Goal: Obtain resource: Obtain resource

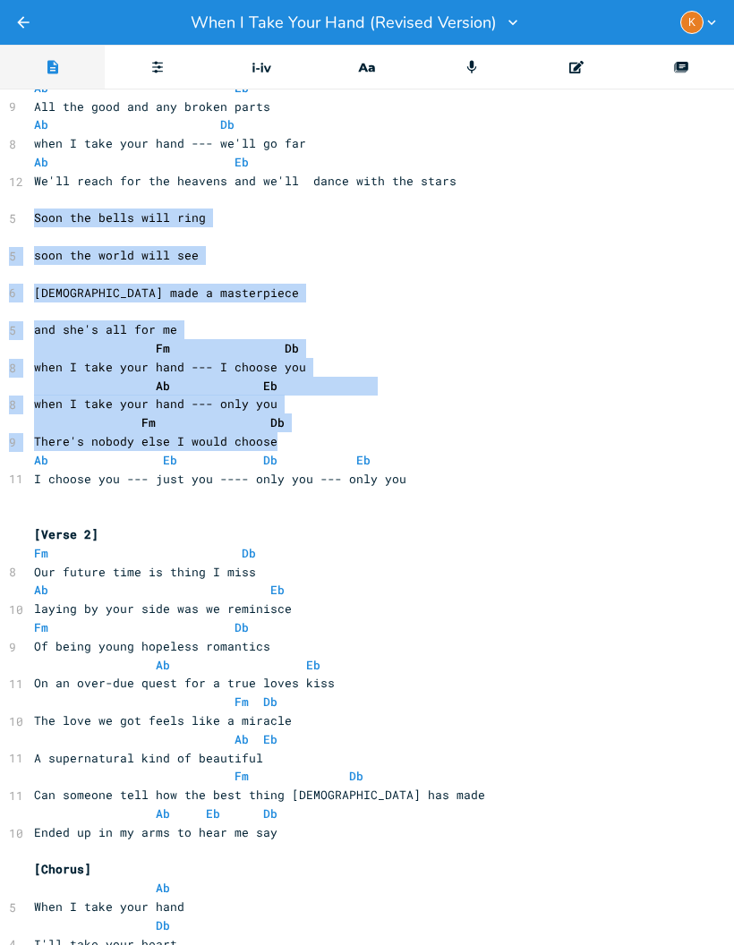
scroll to position [695, 9]
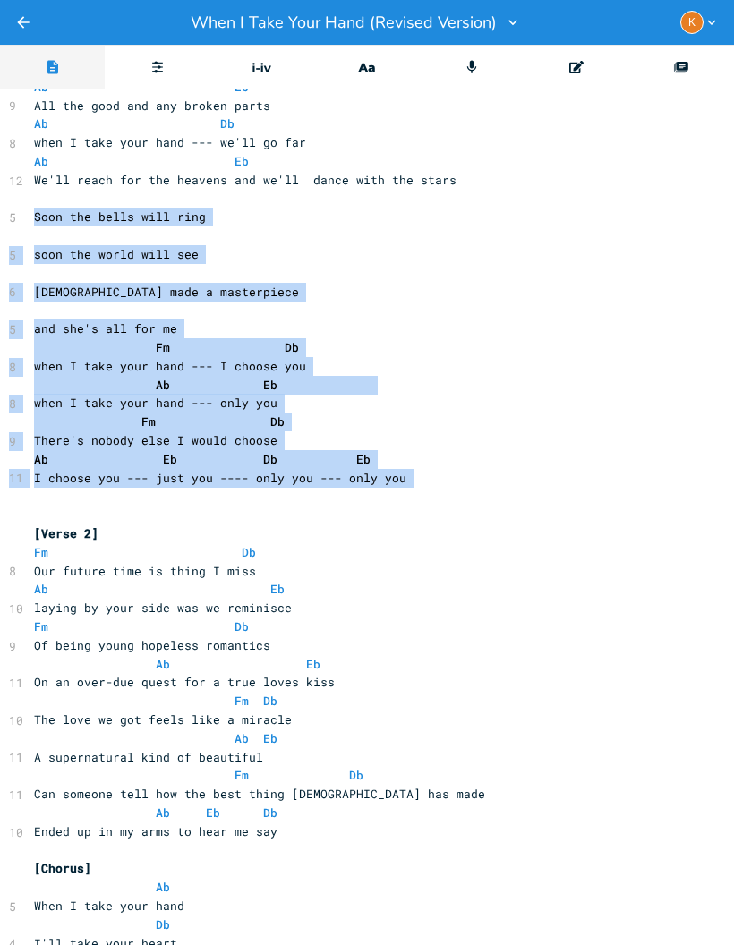
copy div "Soon the bells will ring ​ 5 soon the world will see ​ 6 [DEMOGRAPHIC_DATA] mad…"
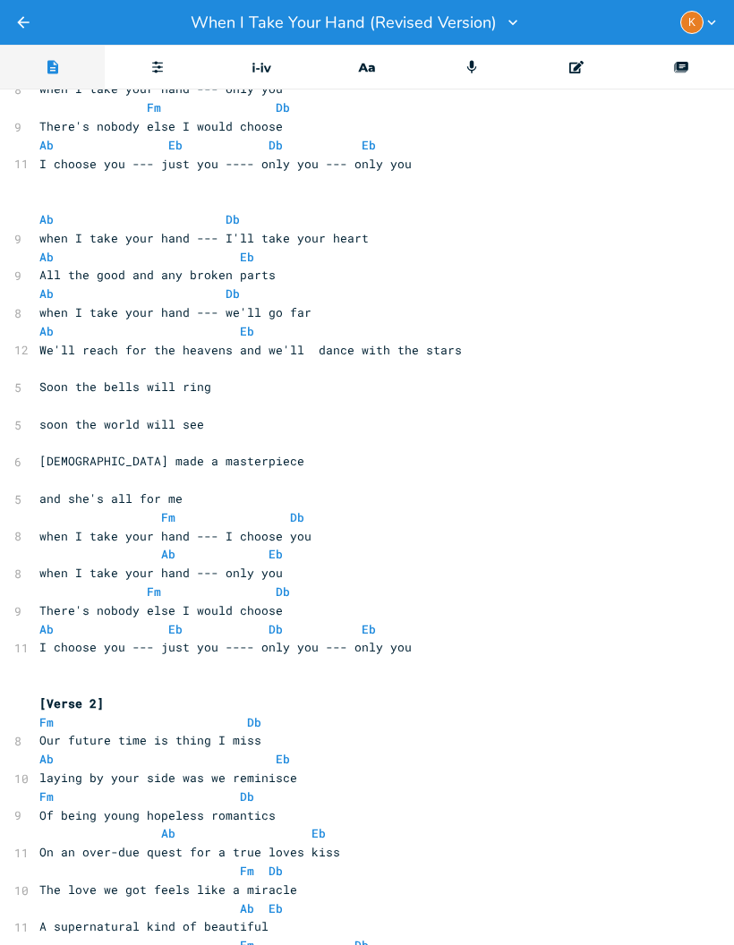
scroll to position [822, 4]
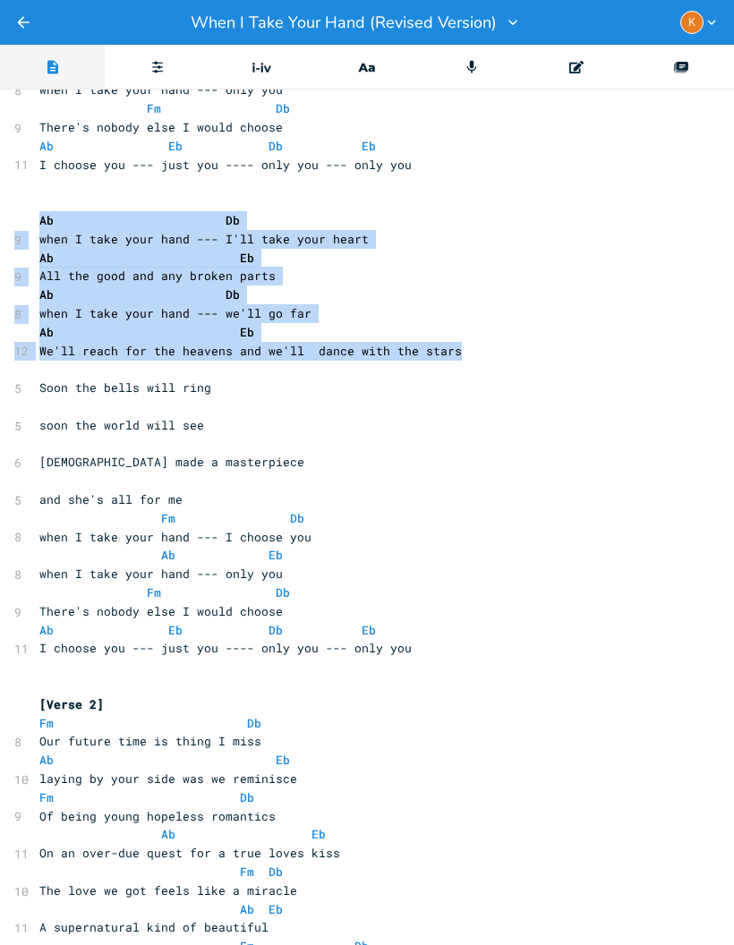
copy div "Ab Db 9 when I take your hand --- I'll take your heart Ab Eb 9 All the good and…"
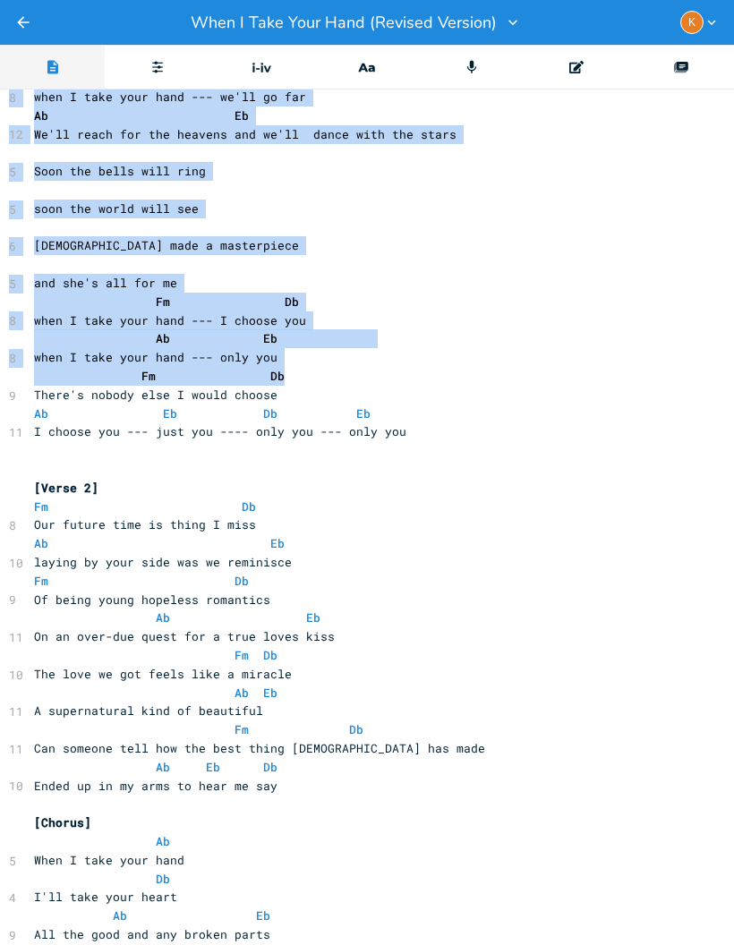
scroll to position [1041, 9]
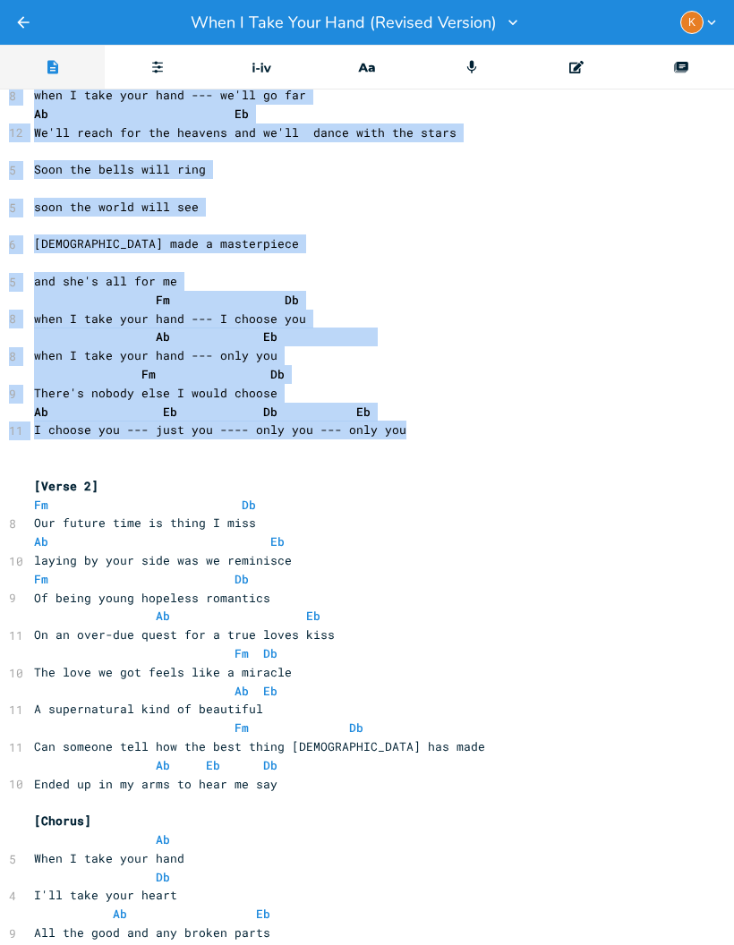
copy div "Ab Db 9 when I take your hand --- I'll take your heart Ab Eb 9 All the good and…"
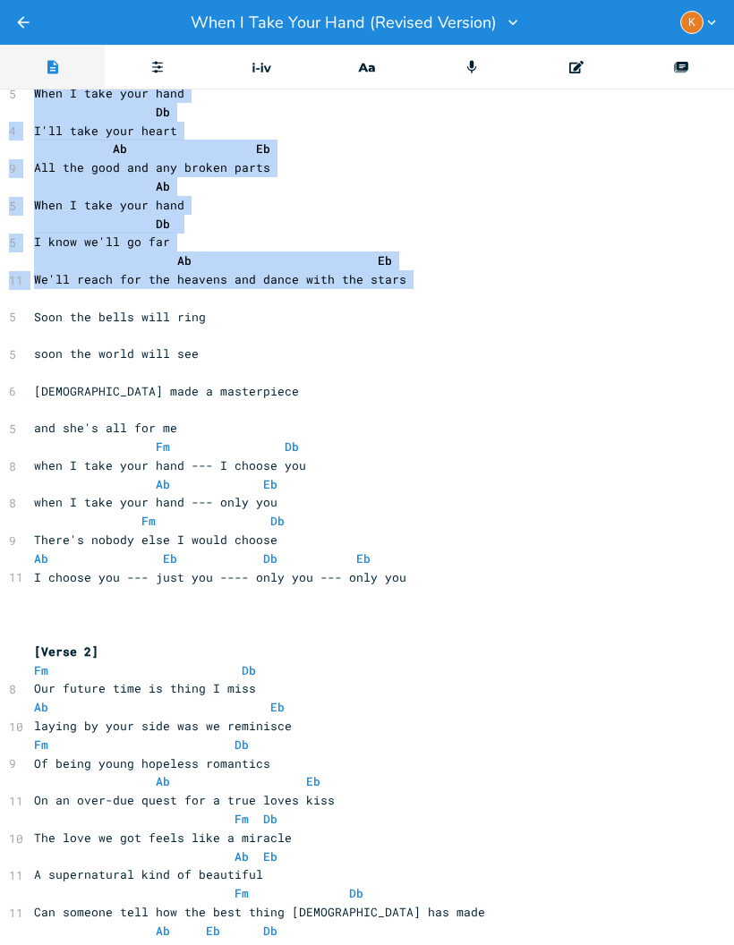
scroll to position [410, 9]
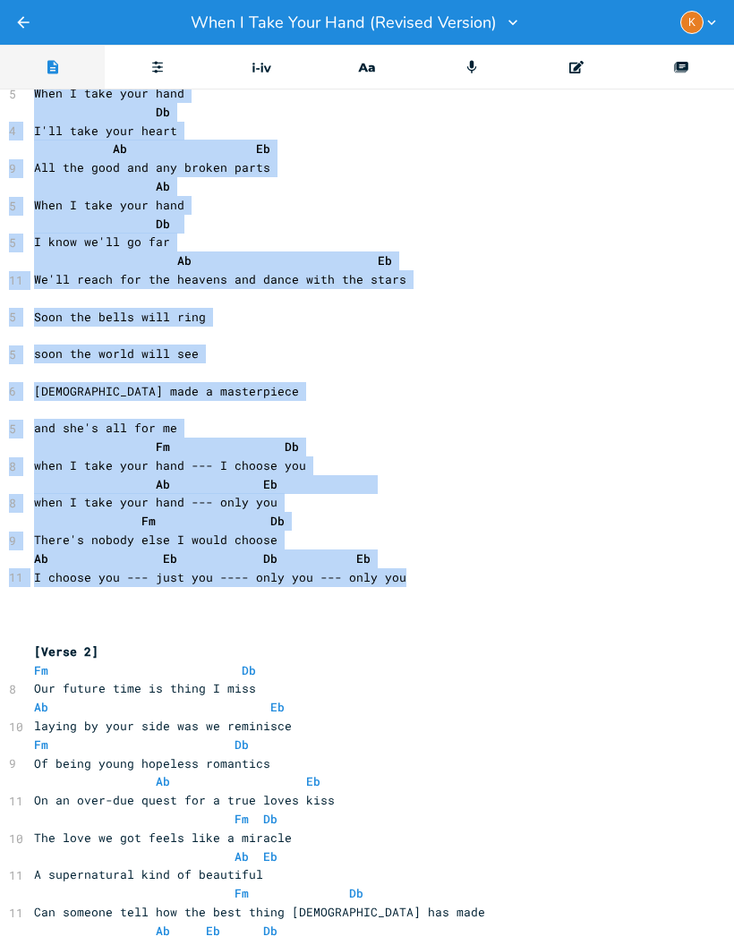
copy div "When I take your hand Db 4 I'll take your heart Ab Eb 9 All the good and any br…"
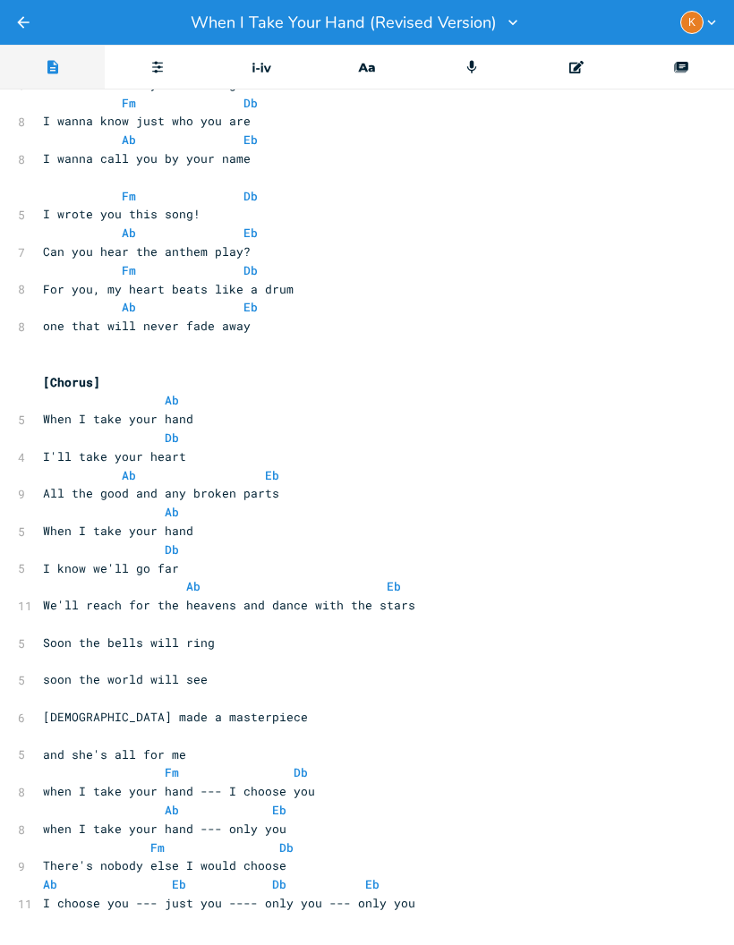
scroll to position [1981, 0]
copy div "Ab 5 When I take your hand"
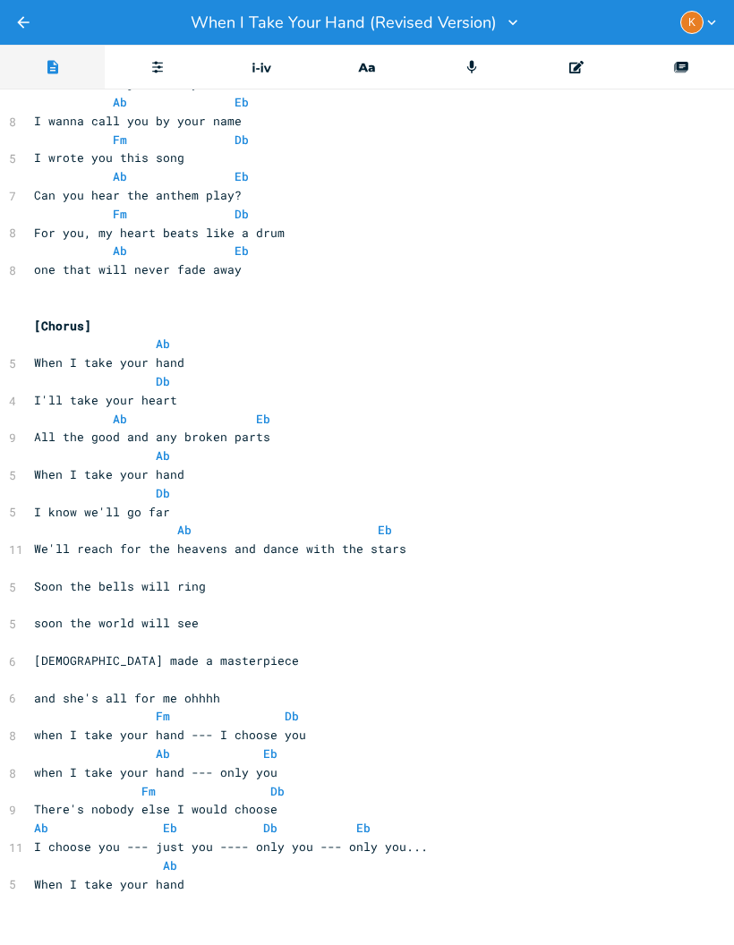
scroll to position [2040, 9]
